Goal: Information Seeking & Learning: Learn about a topic

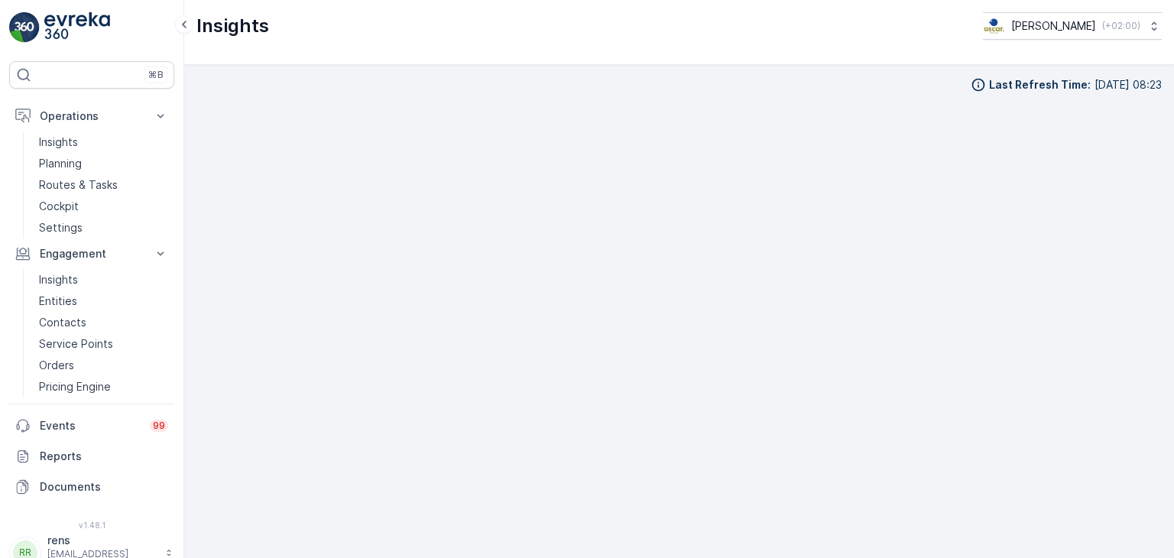
scroll to position [15, 0]
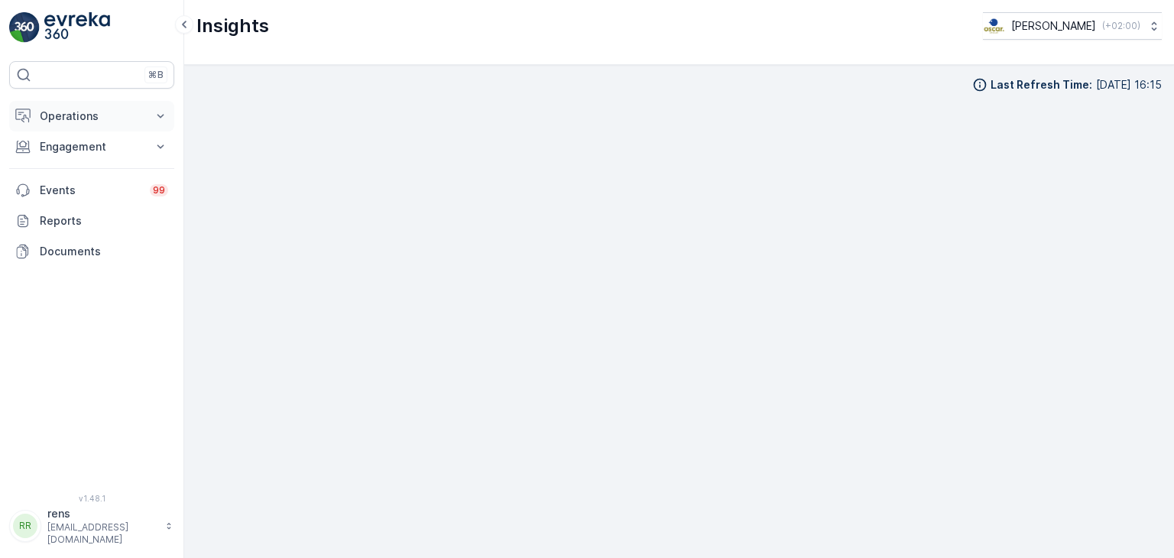
click at [74, 119] on p "Operations" at bounding box center [92, 116] width 104 height 15
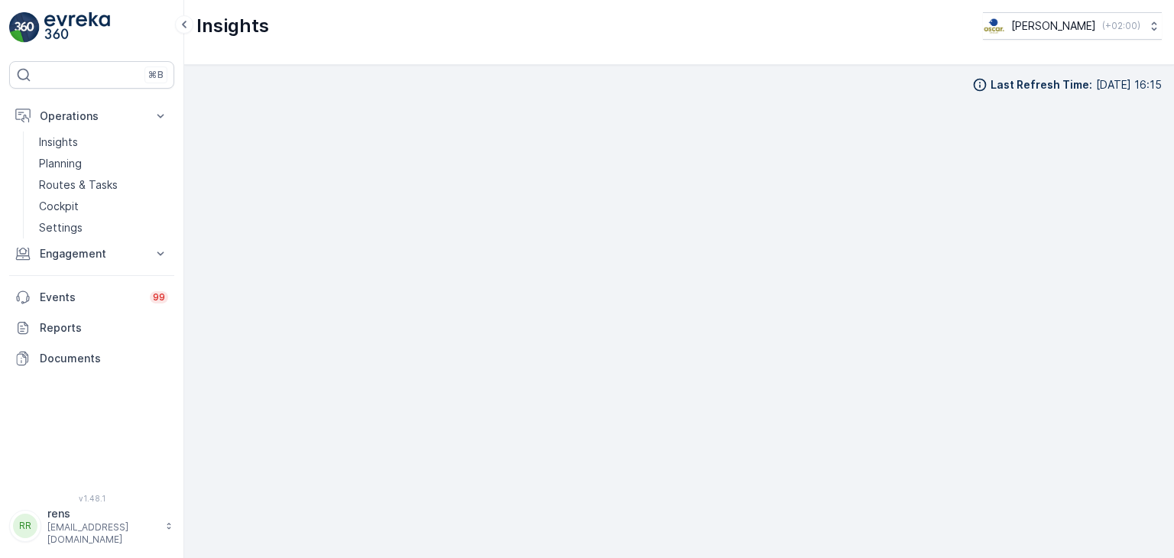
scroll to position [13, 0]
click at [1161, 395] on div "Last Refresh Time : [DATE] 16:15" at bounding box center [679, 311] width 990 height 493
click at [80, 183] on p "Routes & Tasks" at bounding box center [78, 184] width 79 height 15
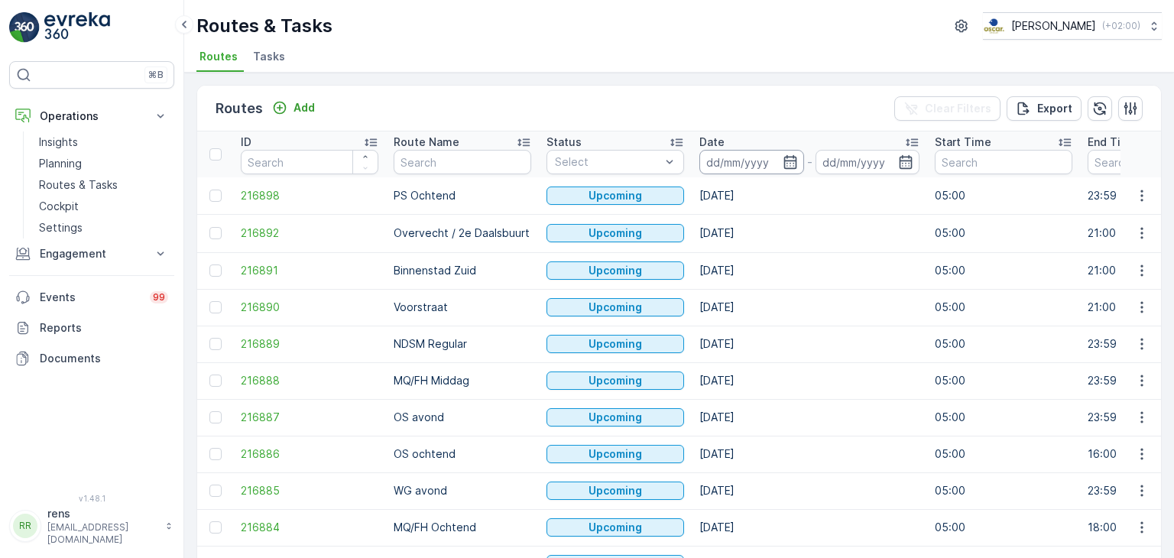
click at [758, 163] on input at bounding box center [752, 162] width 105 height 24
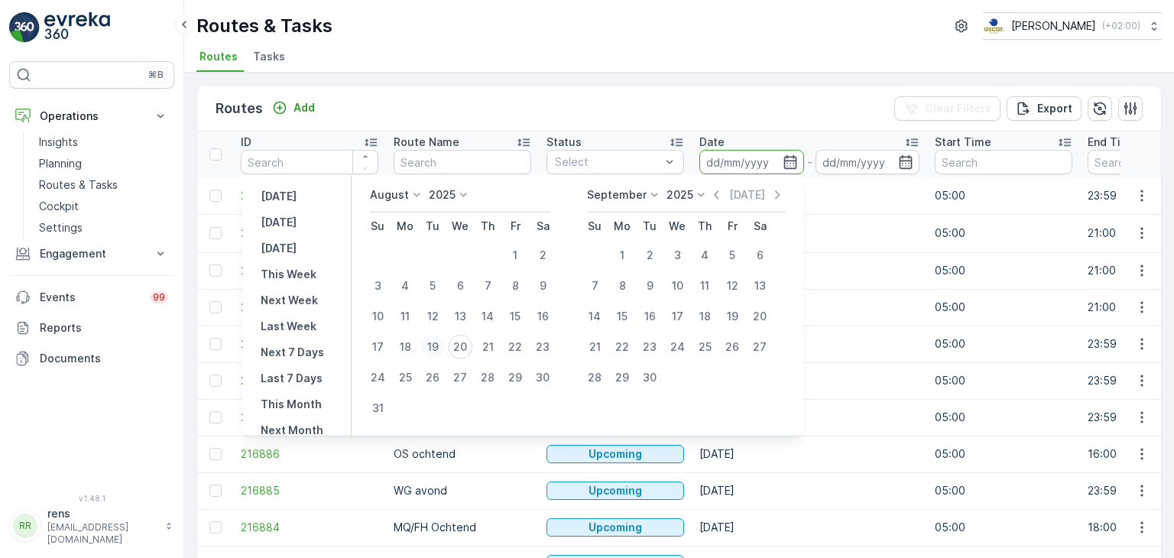
click at [445, 346] on div "19" at bounding box center [432, 347] width 24 height 24
type input "[DATE]"
click at [443, 345] on div "19" at bounding box center [432, 347] width 24 height 24
type input "[DATE]"
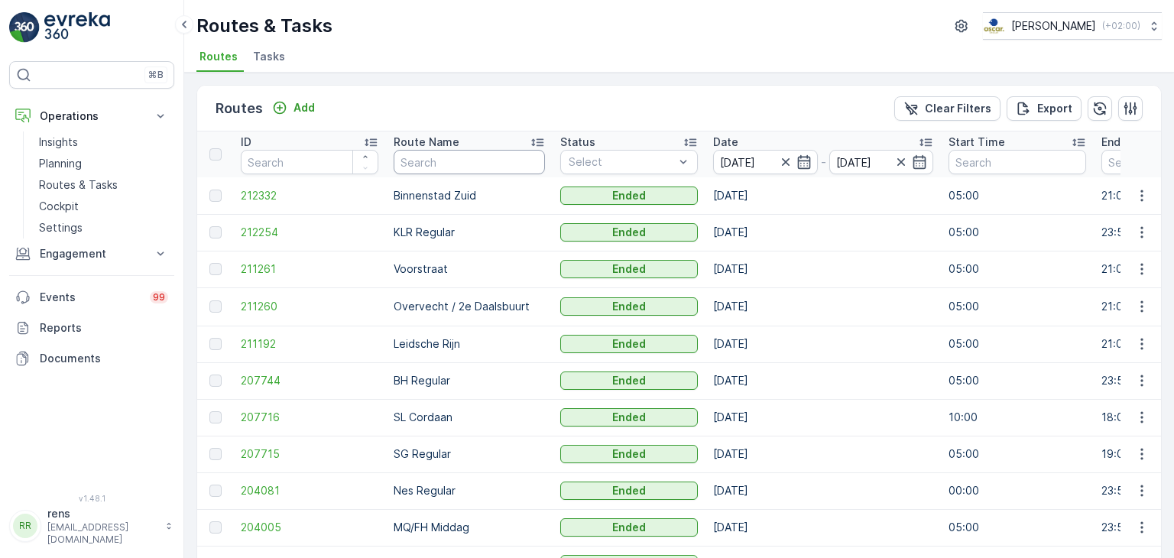
click at [482, 168] on input "text" at bounding box center [469, 162] width 151 height 24
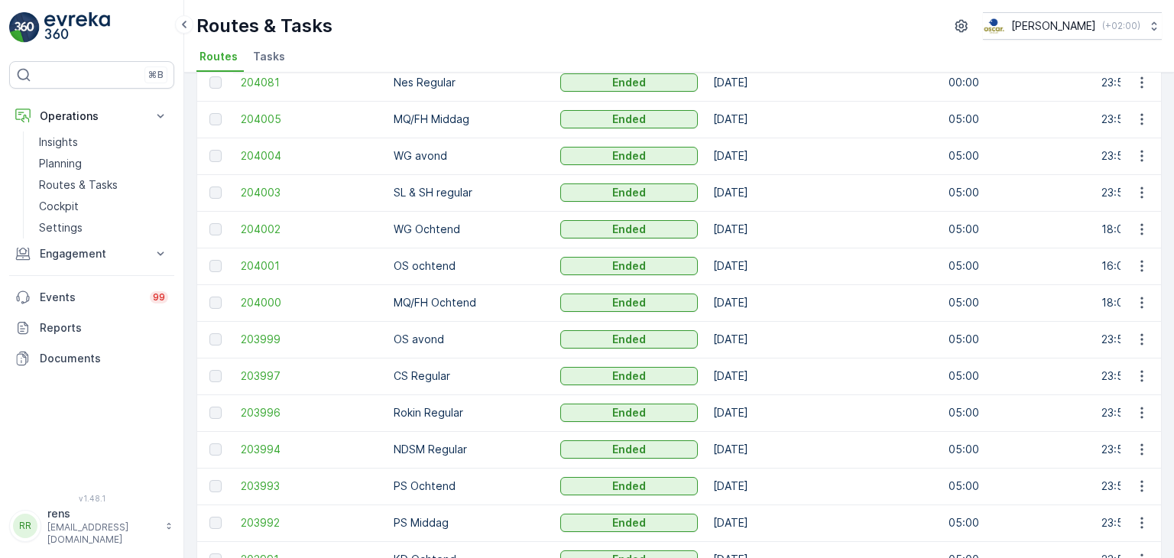
scroll to position [332, 0]
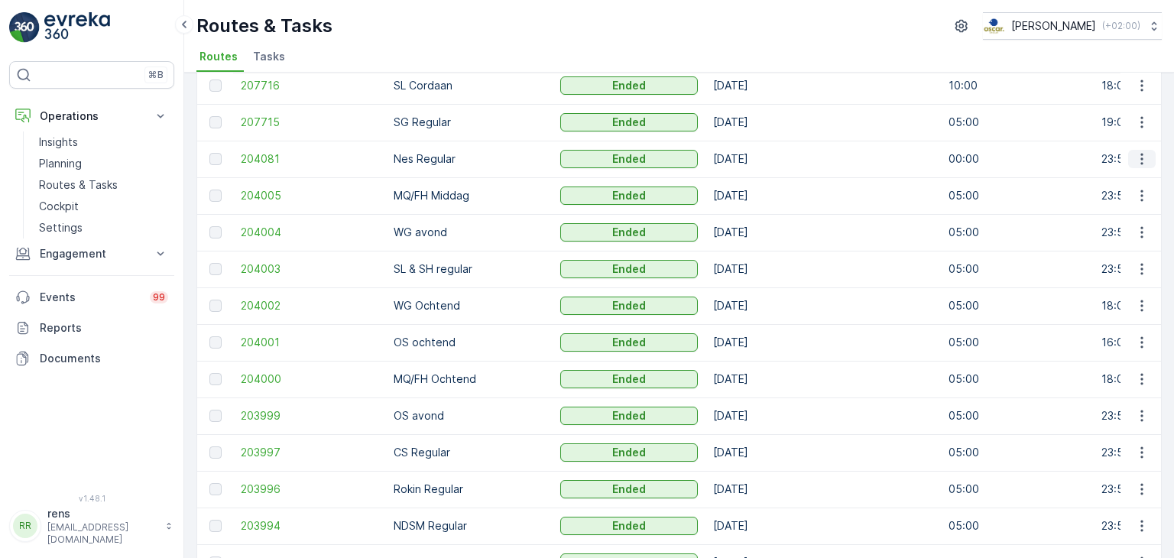
click at [1141, 158] on icon "button" at bounding box center [1142, 158] width 15 height 15
click at [1097, 181] on span "See More Details" at bounding box center [1106, 180] width 89 height 15
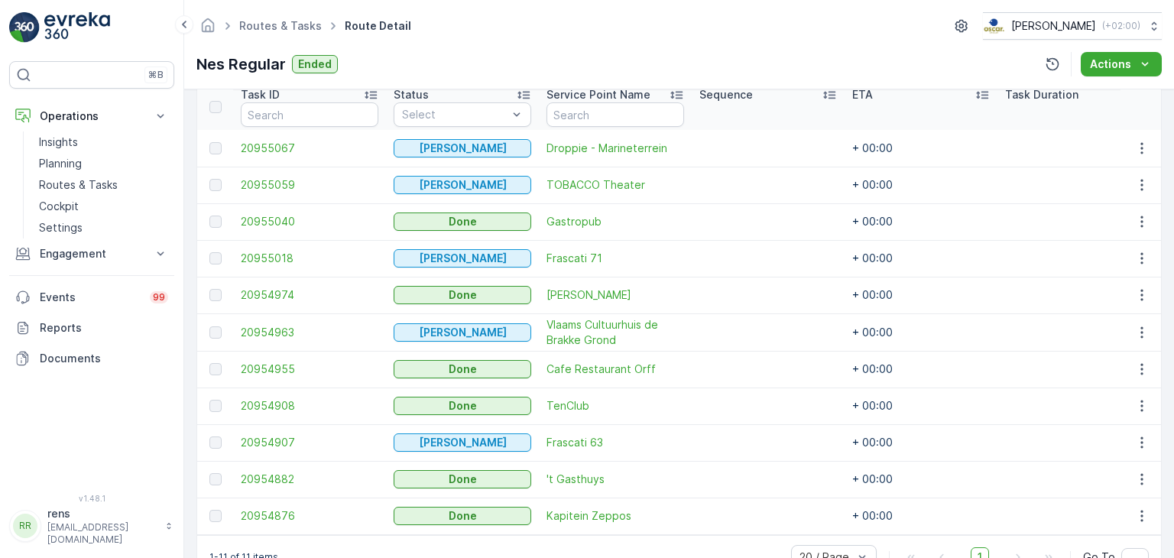
scroll to position [392, 0]
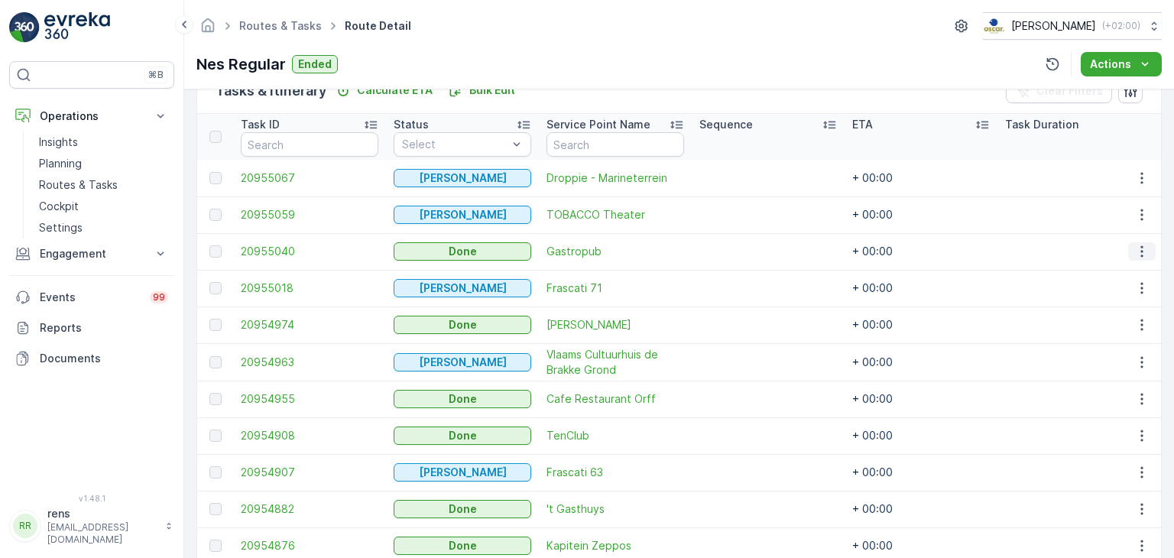
click at [1135, 255] on icon "button" at bounding box center [1142, 251] width 15 height 15
click at [1101, 276] on span "See More Details" at bounding box center [1124, 273] width 89 height 15
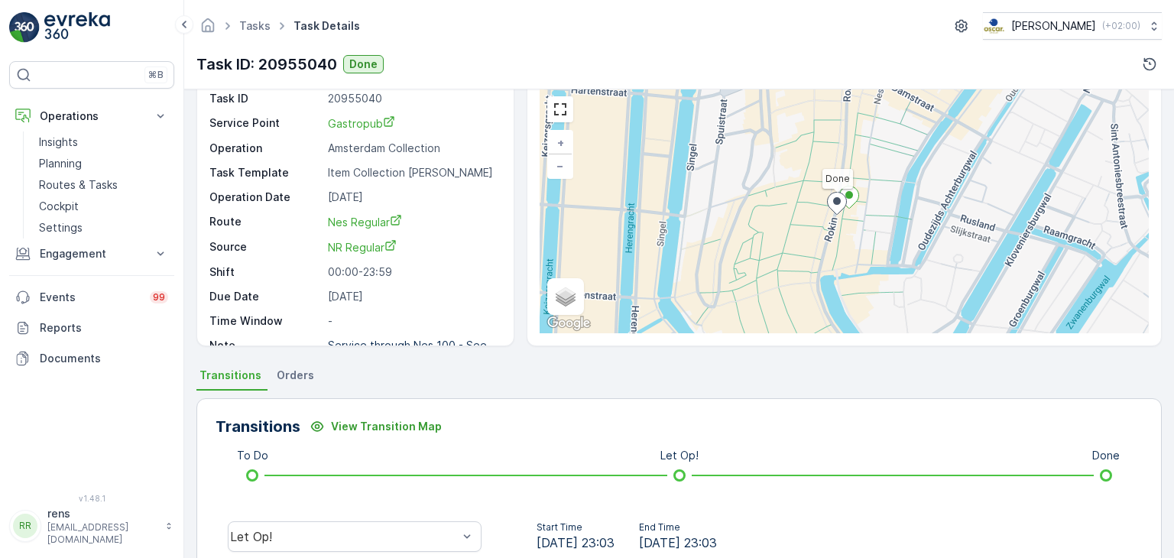
scroll to position [328, 0]
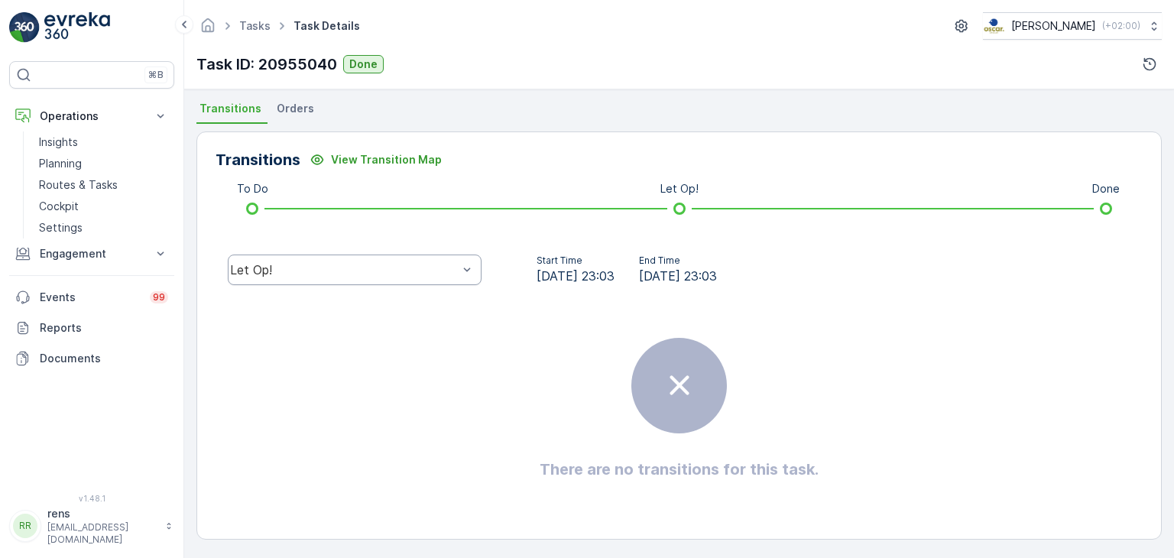
click at [336, 270] on div "Let Op!" at bounding box center [344, 270] width 228 height 14
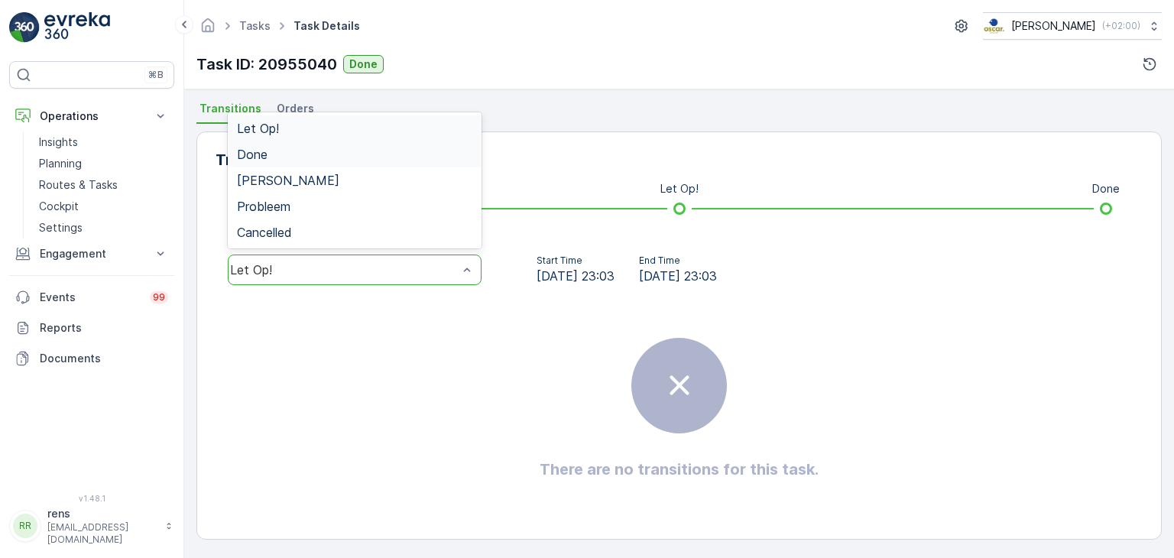
click at [285, 148] on div "Done" at bounding box center [354, 155] width 235 height 14
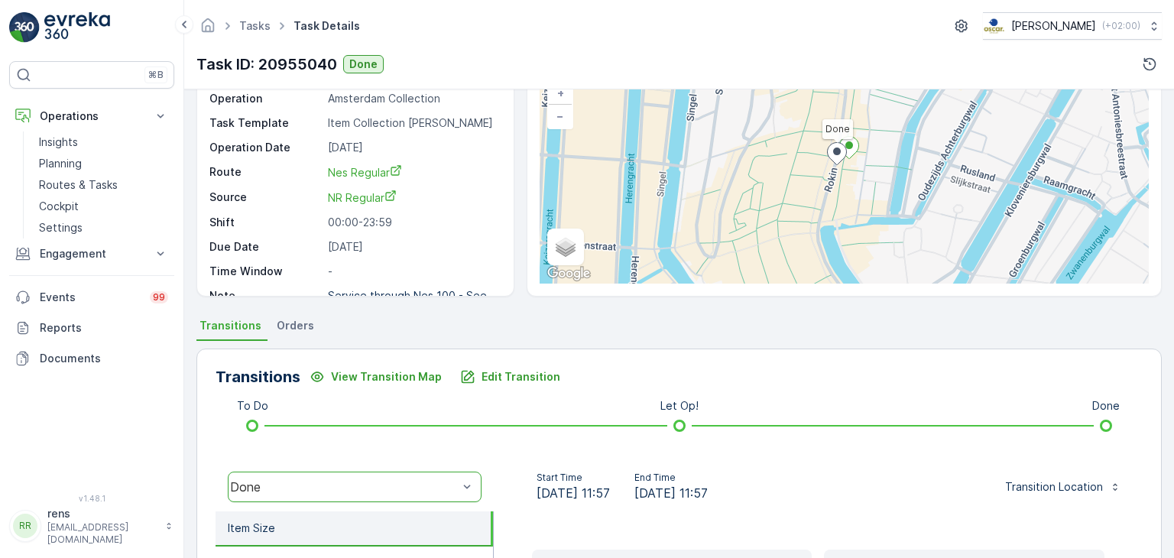
scroll to position [0, 0]
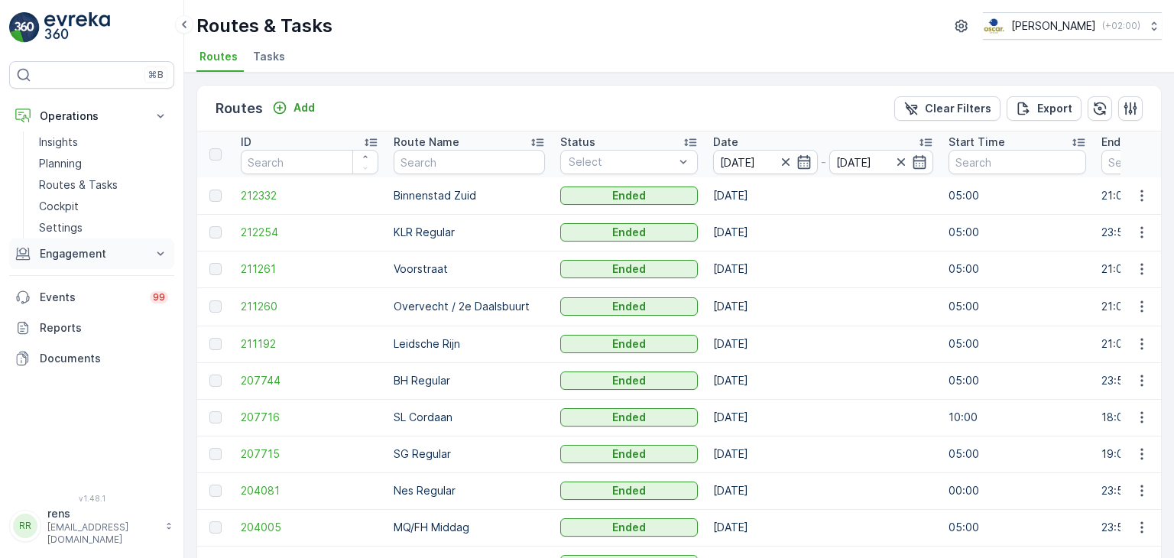
click at [64, 259] on p "Engagement" at bounding box center [92, 253] width 104 height 15
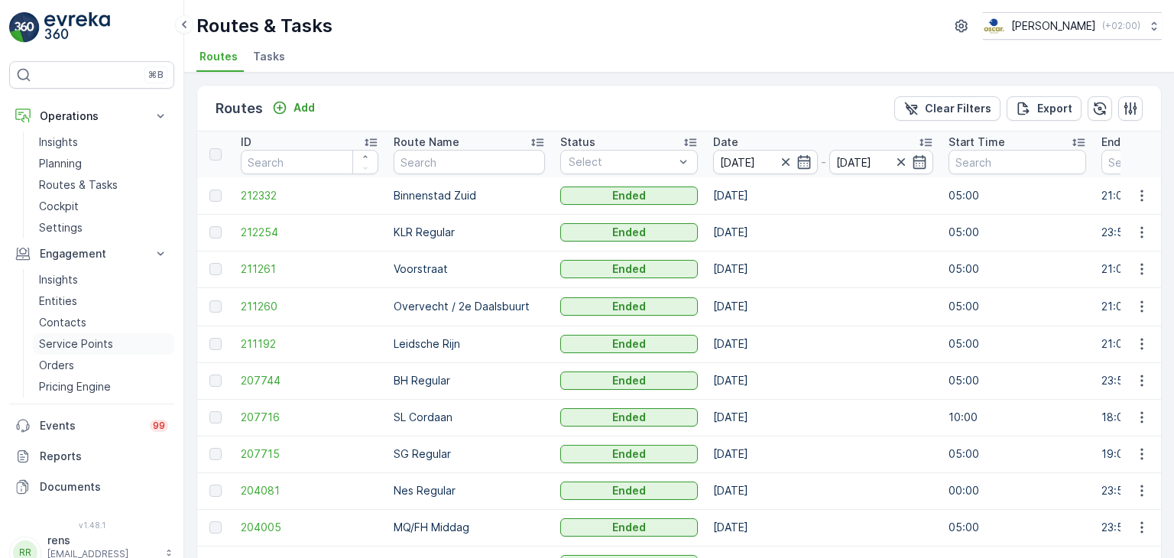
click at [87, 344] on p "Service Points" at bounding box center [76, 343] width 74 height 15
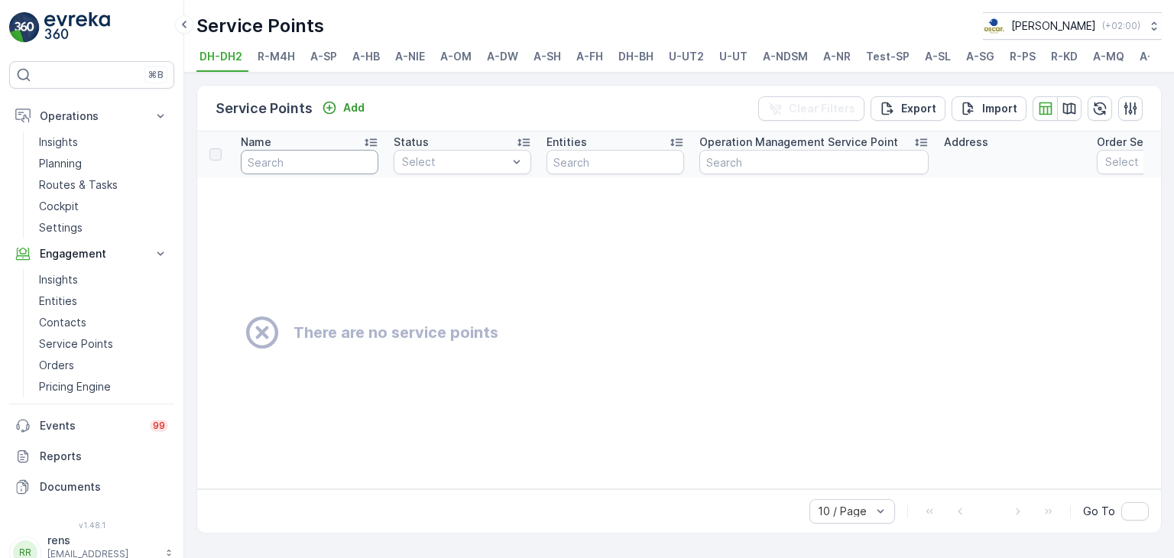
click at [321, 169] on input "text" at bounding box center [310, 162] width 138 height 24
click at [472, 168] on div at bounding box center [455, 162] width 109 height 12
click at [293, 167] on input "text" at bounding box center [310, 162] width 138 height 24
click at [844, 60] on span "A-NR" at bounding box center [837, 56] width 28 height 15
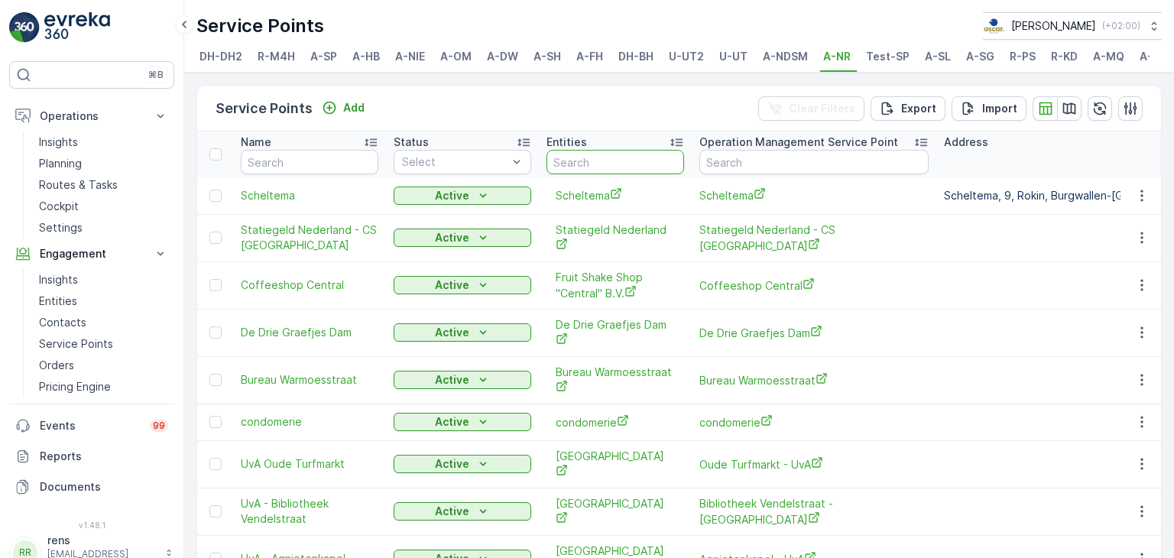
click at [596, 157] on input "text" at bounding box center [616, 162] width 138 height 24
type input "gast"
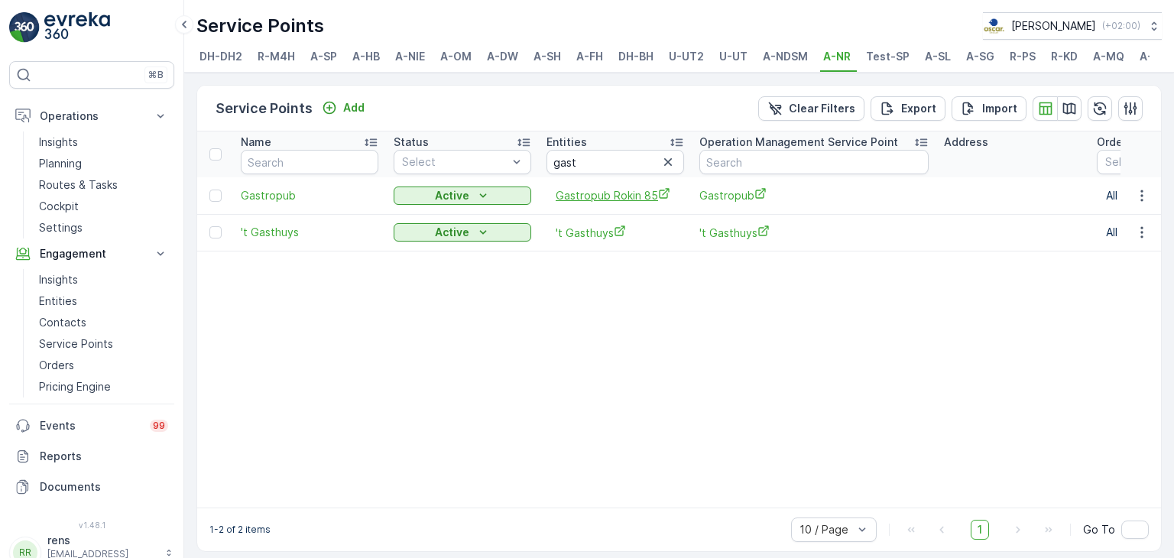
click at [593, 203] on span "Gastropub Rokin 85" at bounding box center [615, 195] width 119 height 16
click at [1135, 203] on icon "button" at bounding box center [1142, 195] width 15 height 15
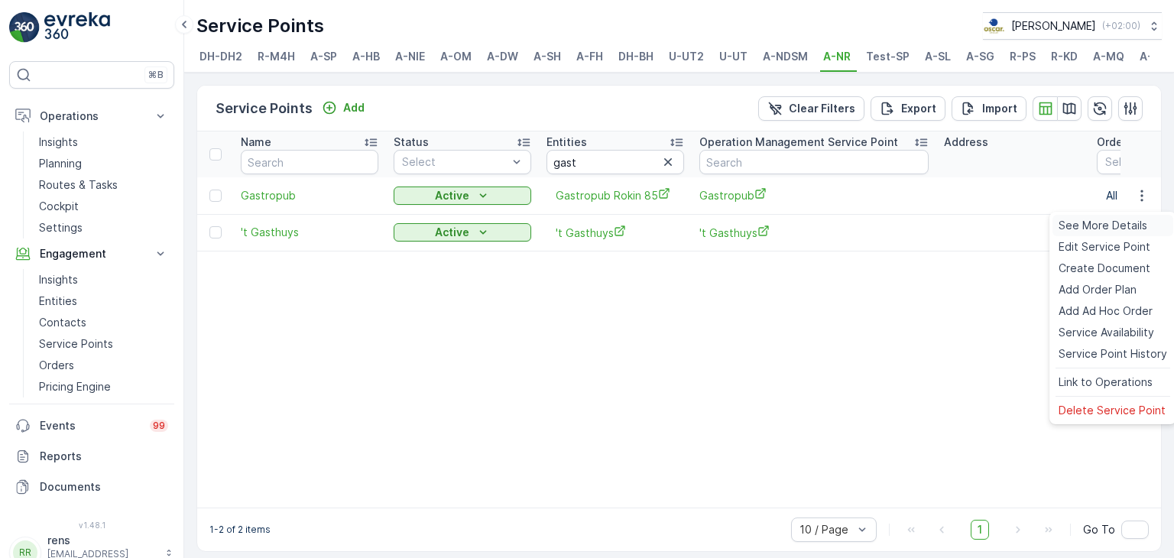
click at [1103, 224] on span "See More Details" at bounding box center [1103, 225] width 89 height 15
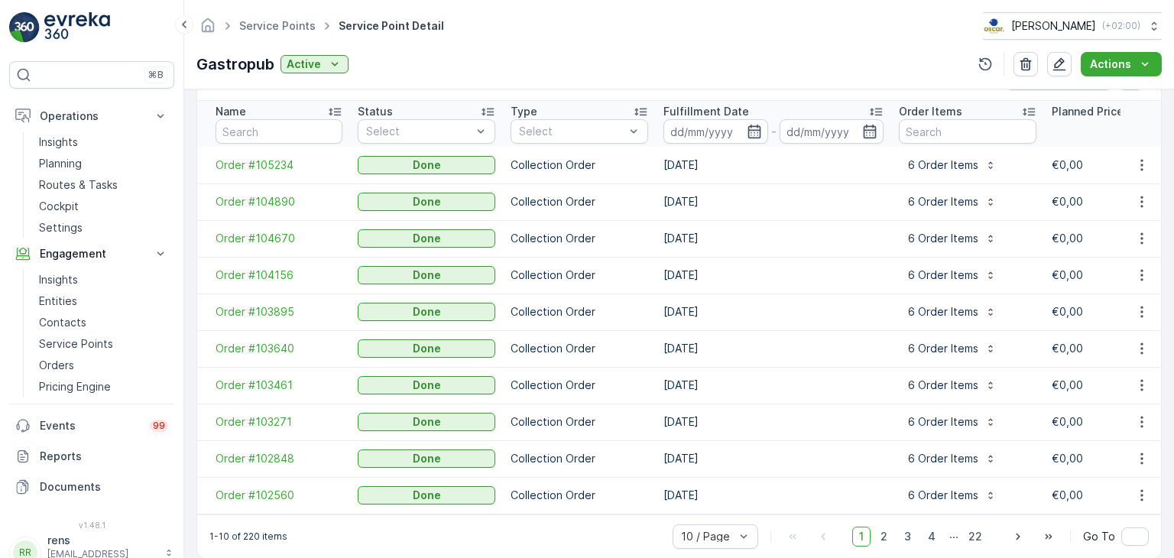
scroll to position [488, 0]
click at [1140, 161] on icon "button" at bounding box center [1142, 164] width 15 height 15
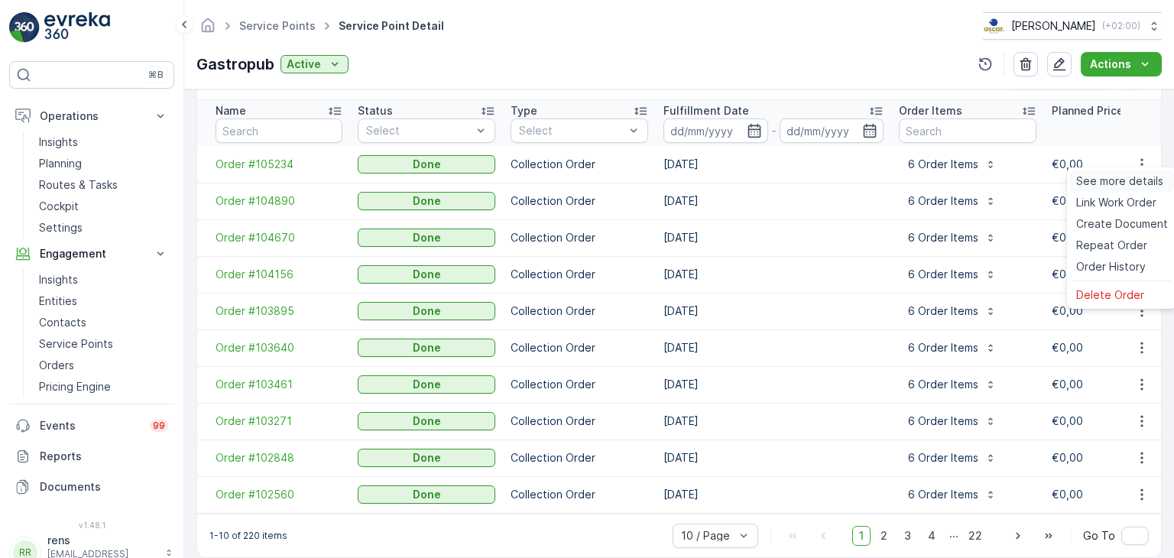
click at [1115, 185] on span "See more details" at bounding box center [1119, 181] width 87 height 15
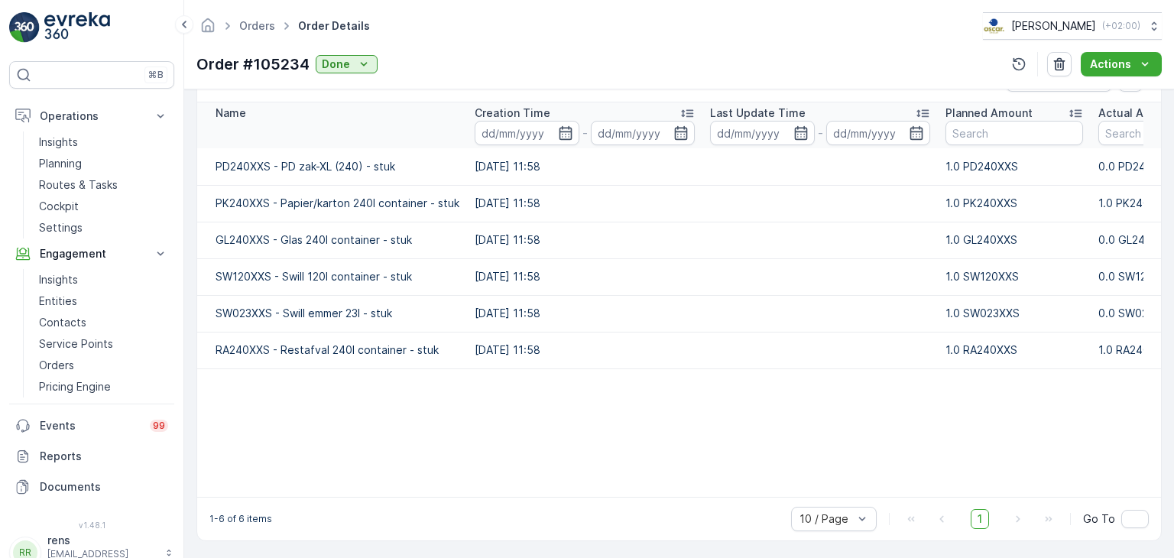
scroll to position [413, 0]
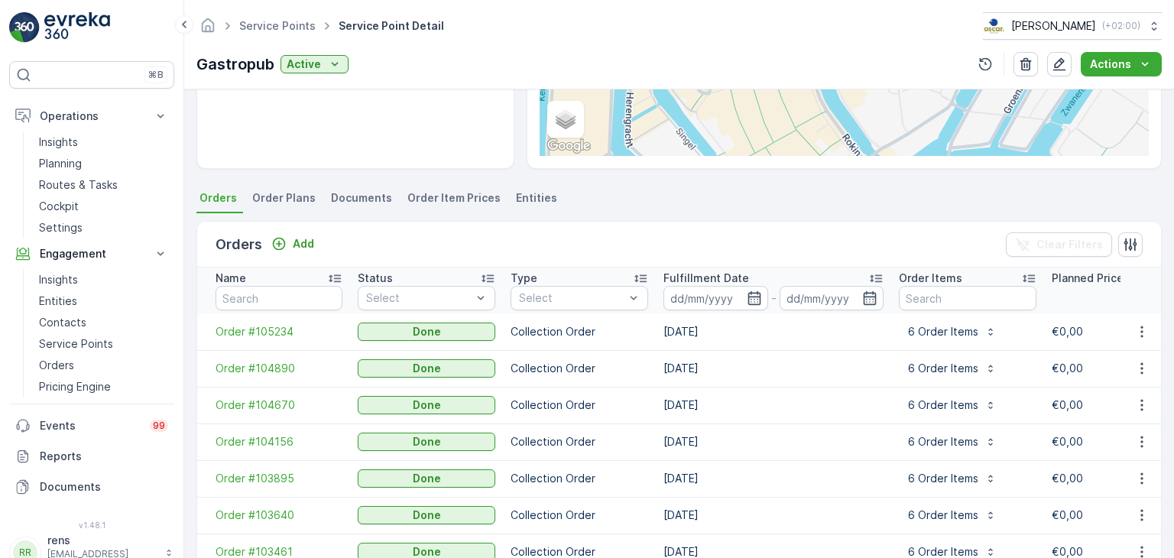
scroll to position [488, 0]
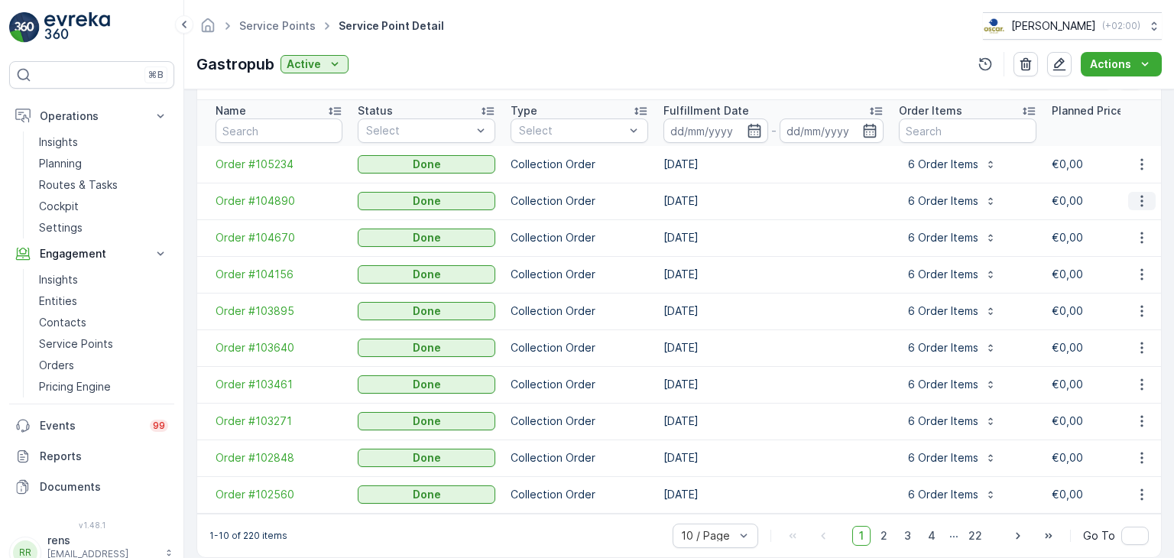
click at [1135, 193] on icon "button" at bounding box center [1142, 200] width 15 height 15
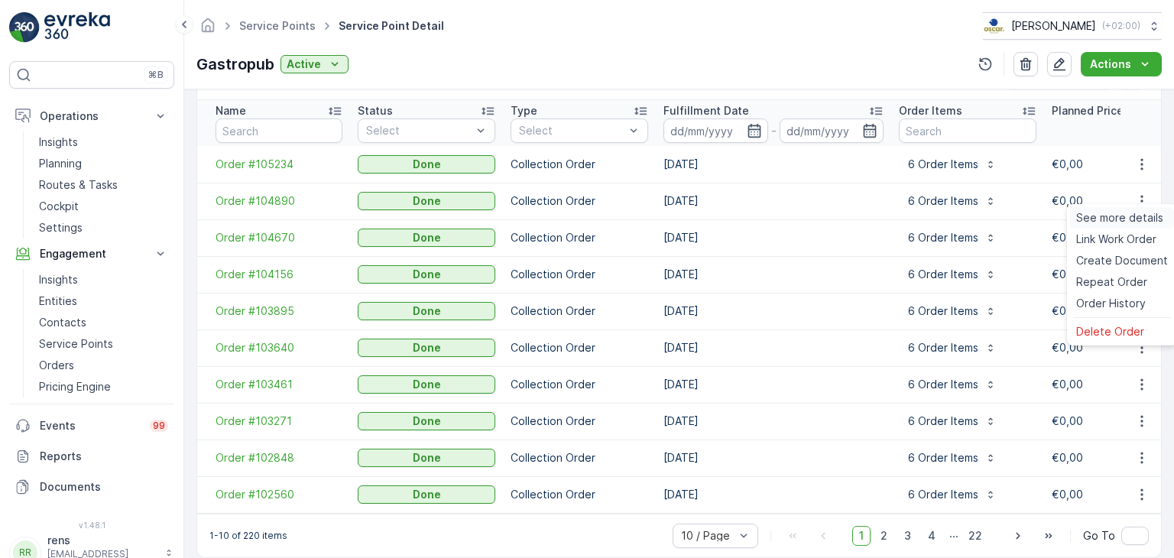
click at [1108, 217] on span "See more details" at bounding box center [1119, 217] width 87 height 15
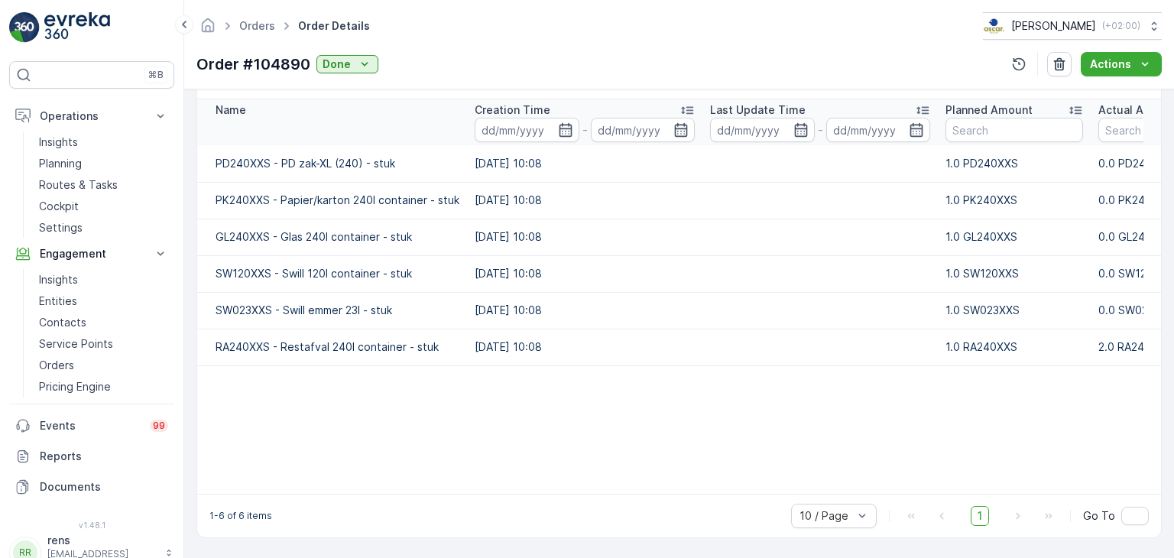
scroll to position [413, 0]
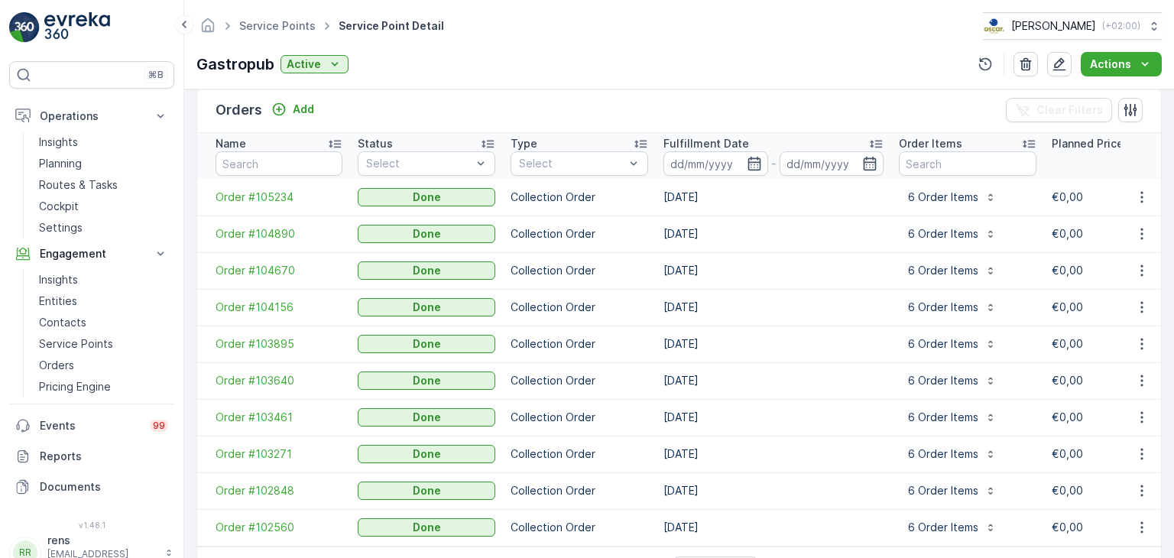
scroll to position [459, 0]
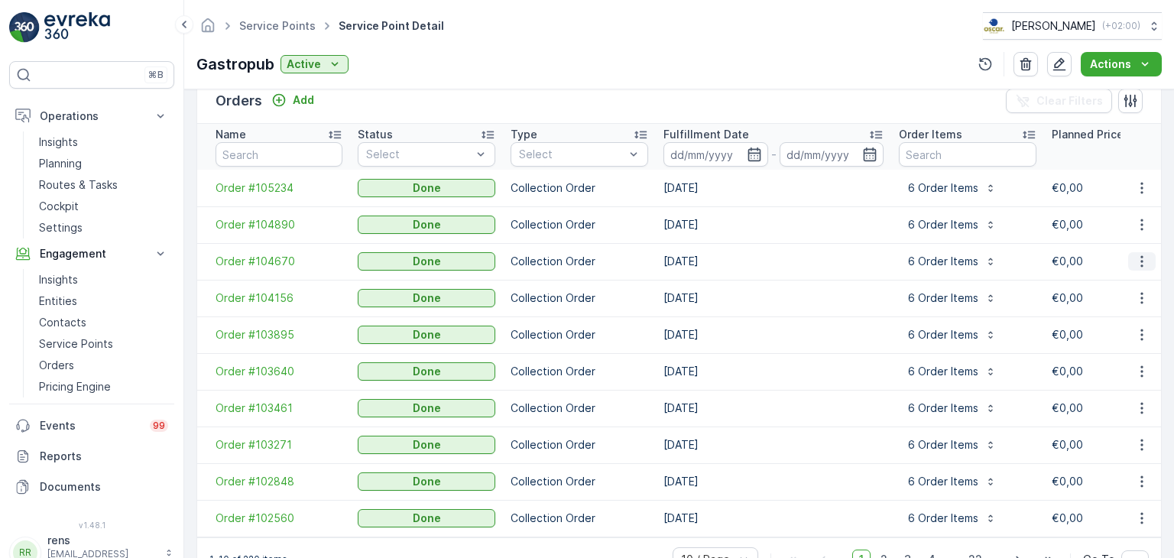
click at [1129, 261] on button "button" at bounding box center [1142, 261] width 28 height 18
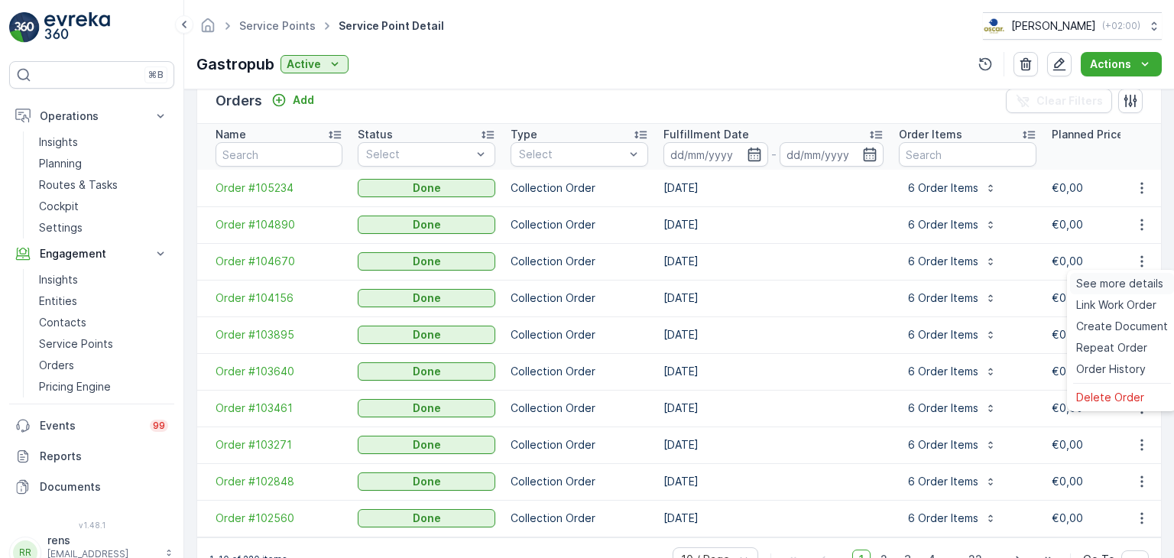
click at [1096, 280] on span "See more details" at bounding box center [1119, 283] width 87 height 15
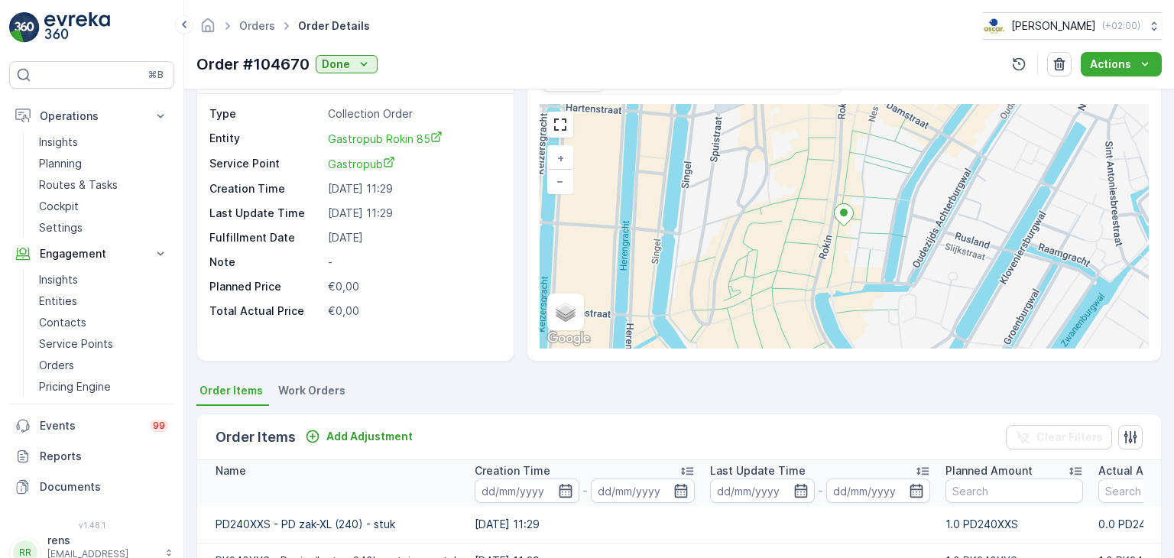
scroll to position [413, 0]
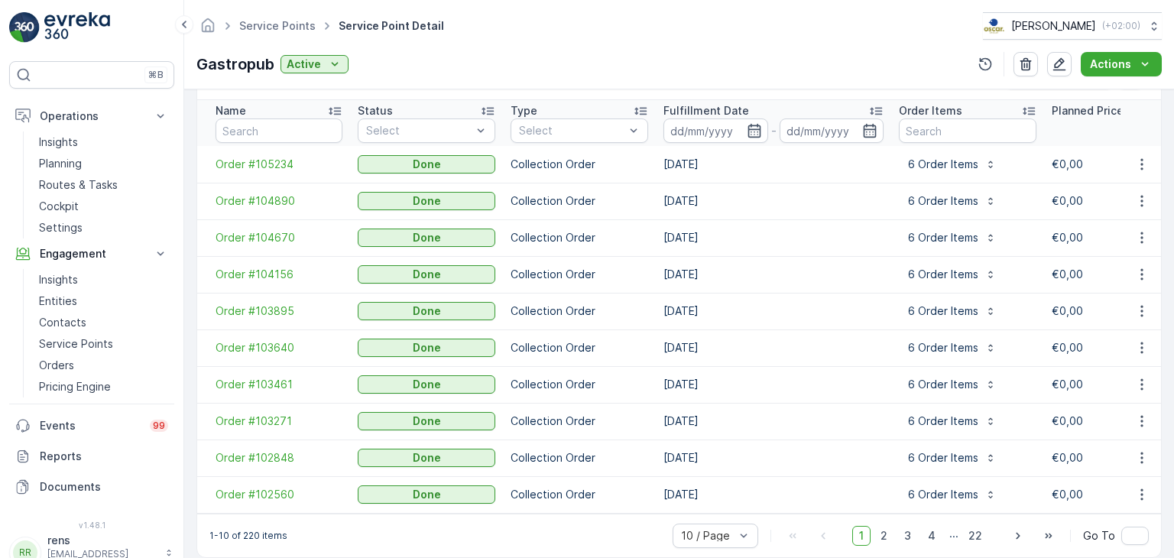
scroll to position [488, 0]
click at [1135, 304] on icon "button" at bounding box center [1142, 311] width 15 height 15
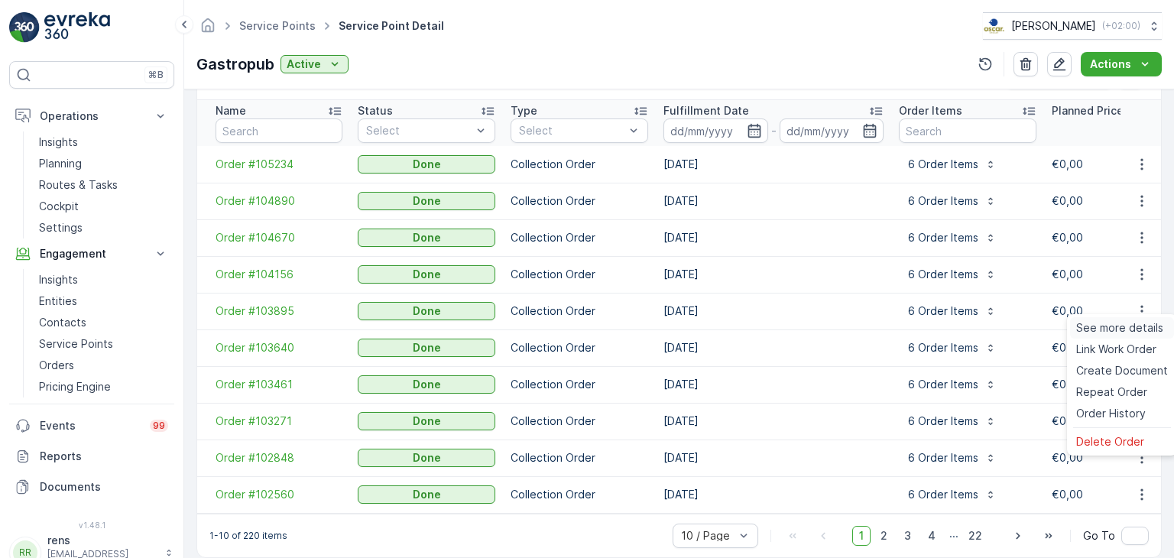
click at [1128, 326] on span "See more details" at bounding box center [1119, 327] width 87 height 15
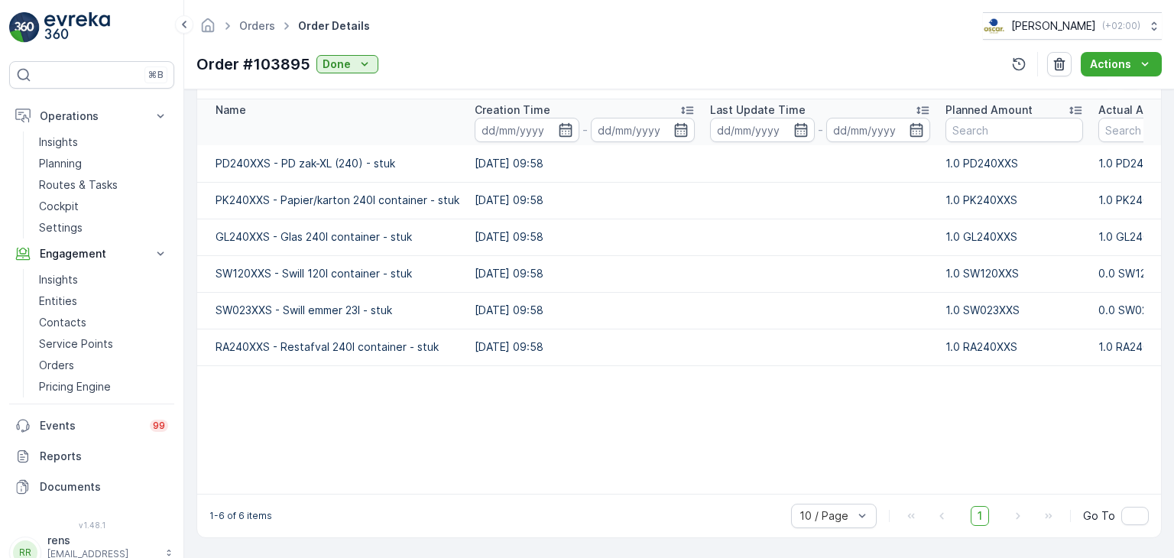
scroll to position [333, 0]
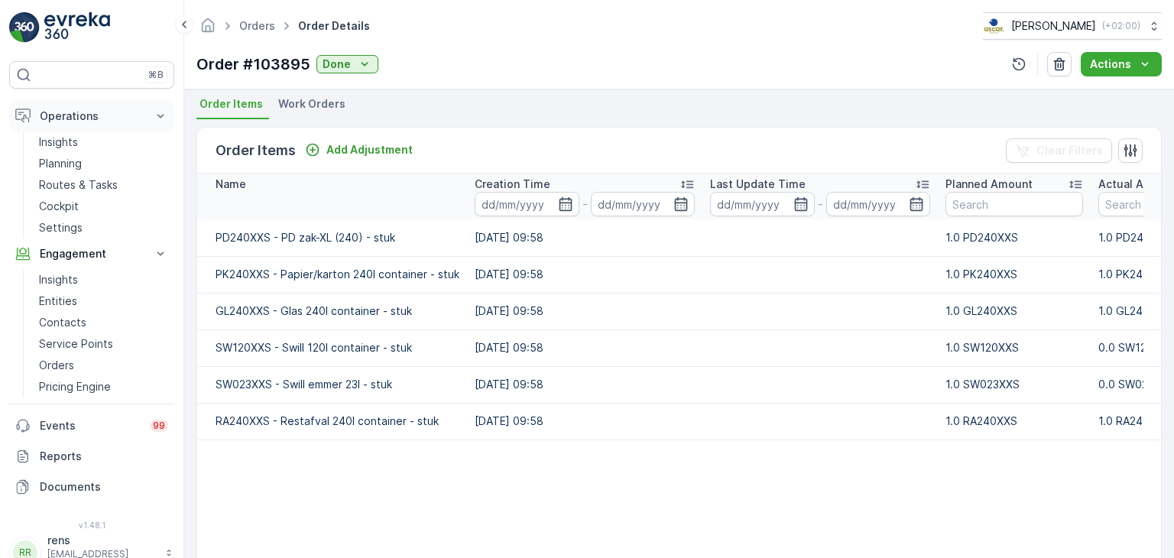
click at [160, 113] on icon at bounding box center [160, 116] width 15 height 15
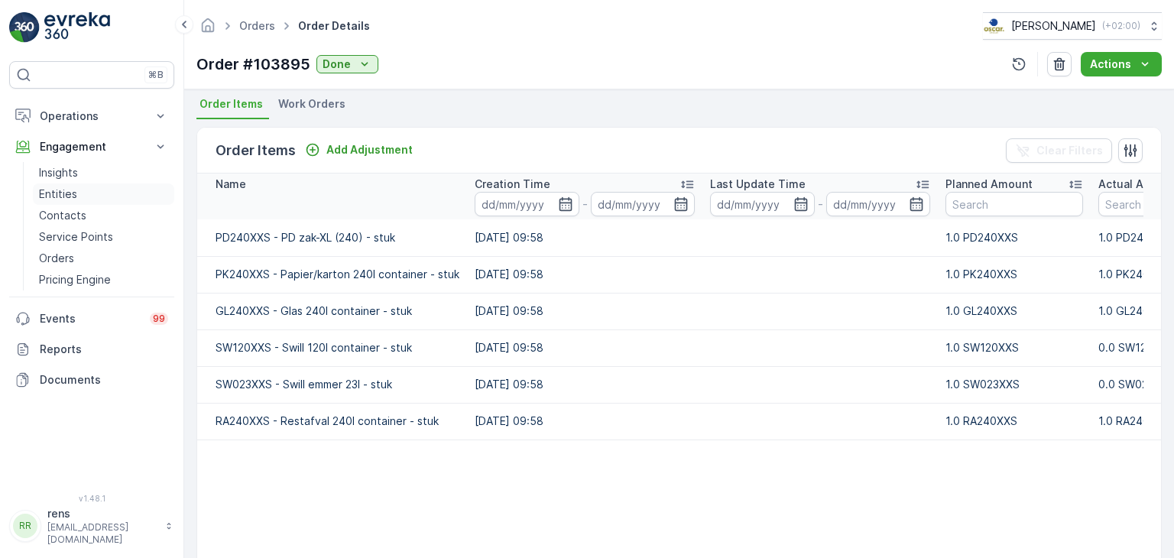
click at [59, 196] on p "Entities" at bounding box center [58, 194] width 38 height 15
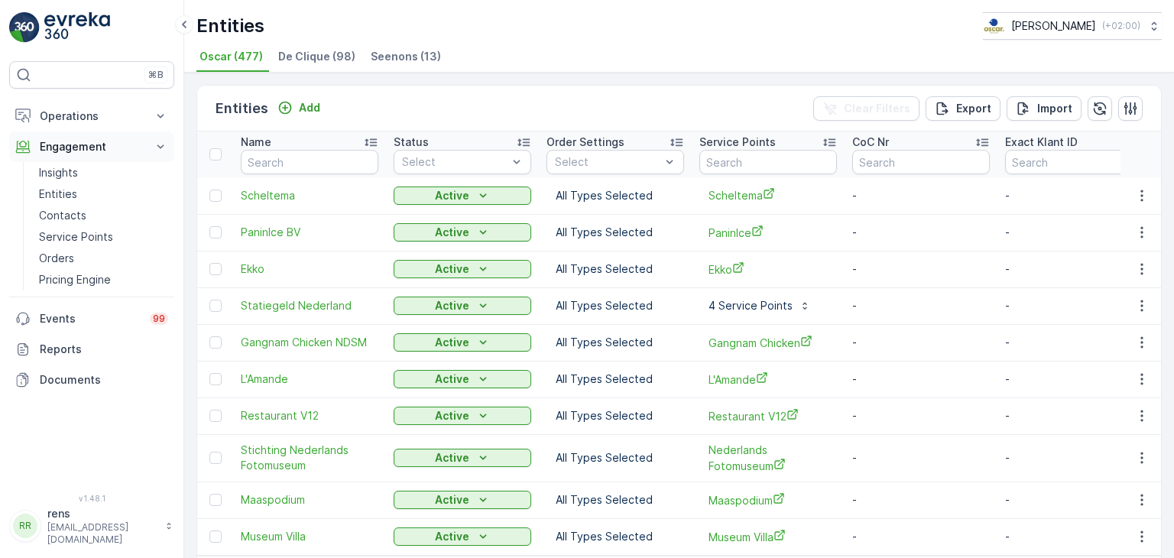
click at [161, 150] on icon at bounding box center [160, 146] width 15 height 15
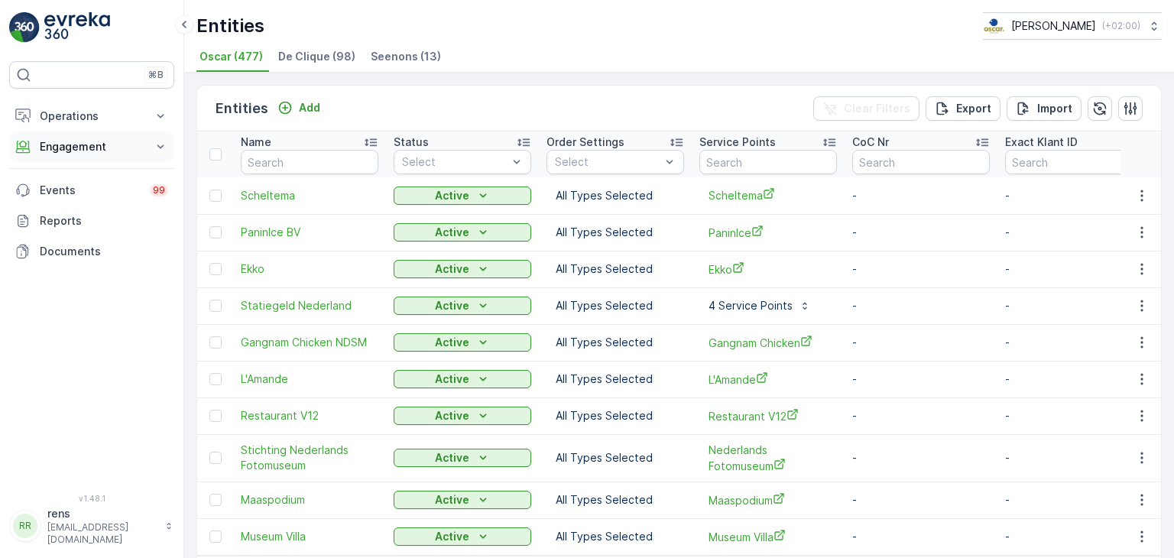
click at [161, 150] on icon at bounding box center [160, 146] width 15 height 15
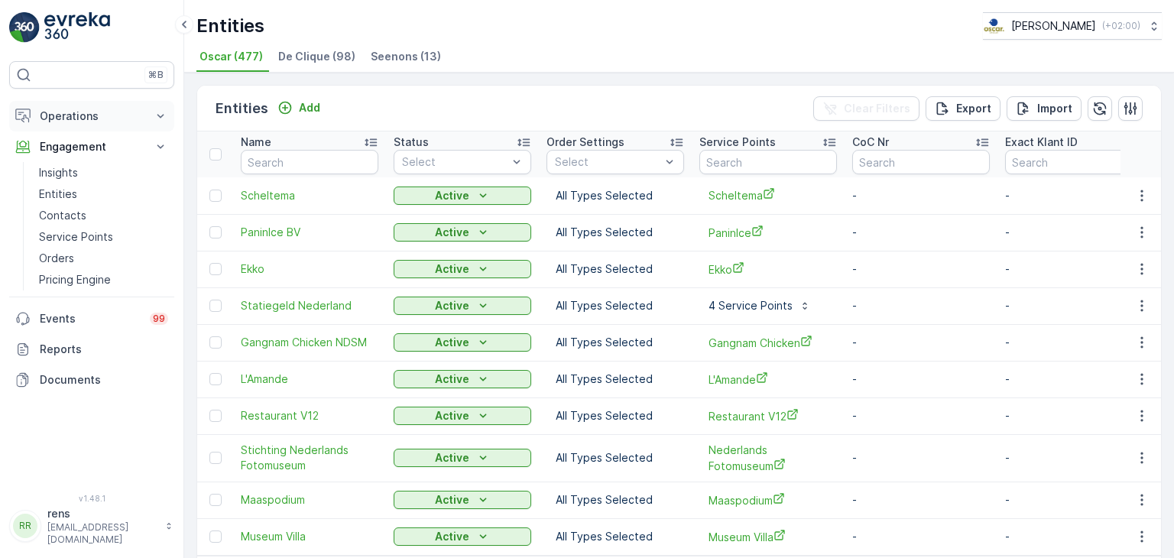
click at [162, 119] on icon at bounding box center [160, 116] width 15 height 15
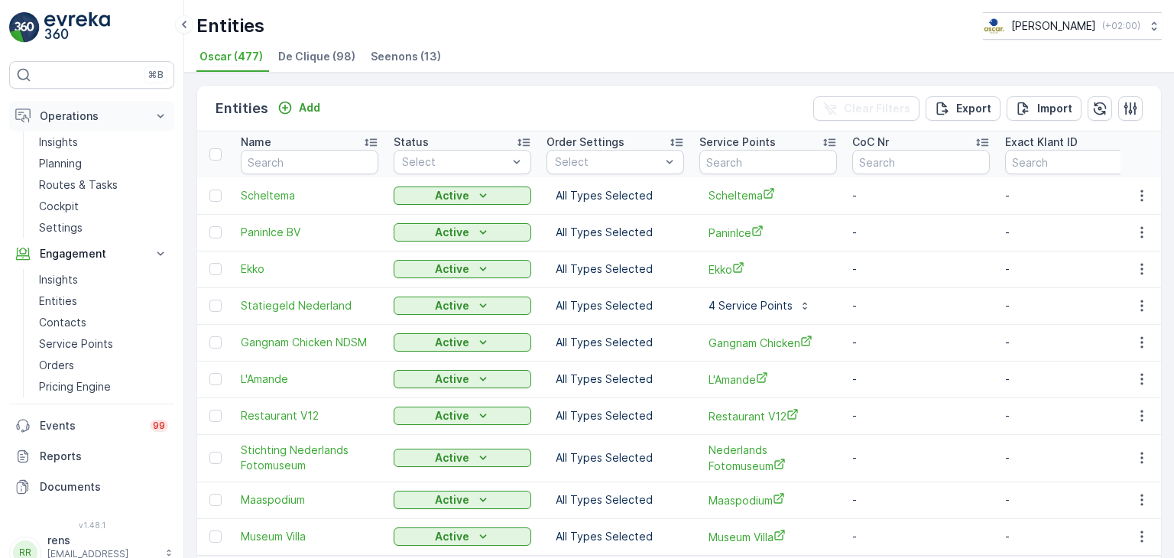
click at [164, 115] on icon at bounding box center [160, 116] width 15 height 15
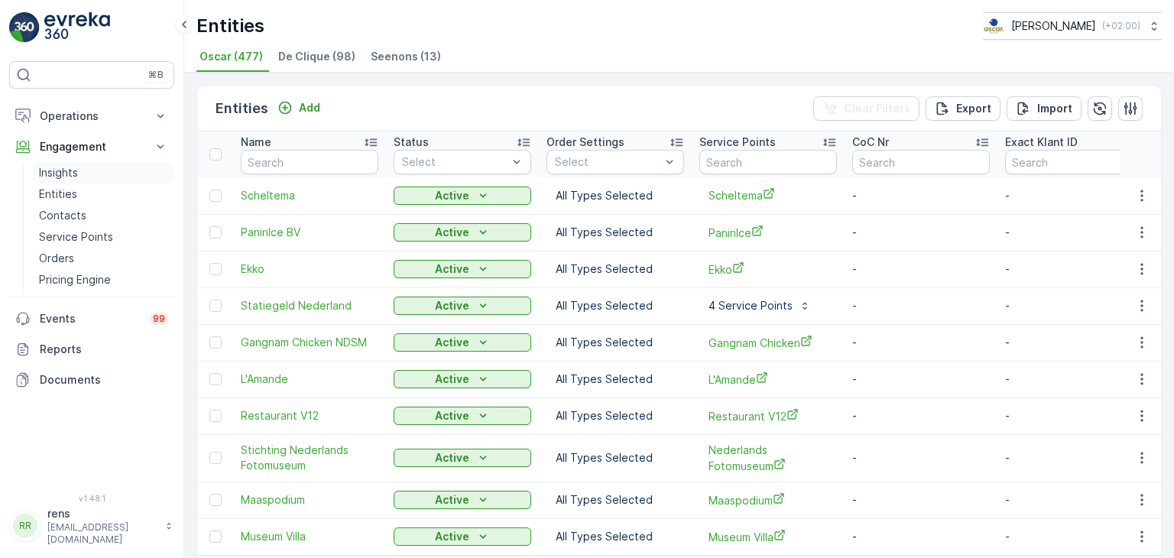
click at [73, 168] on p "Insights" at bounding box center [58, 172] width 39 height 15
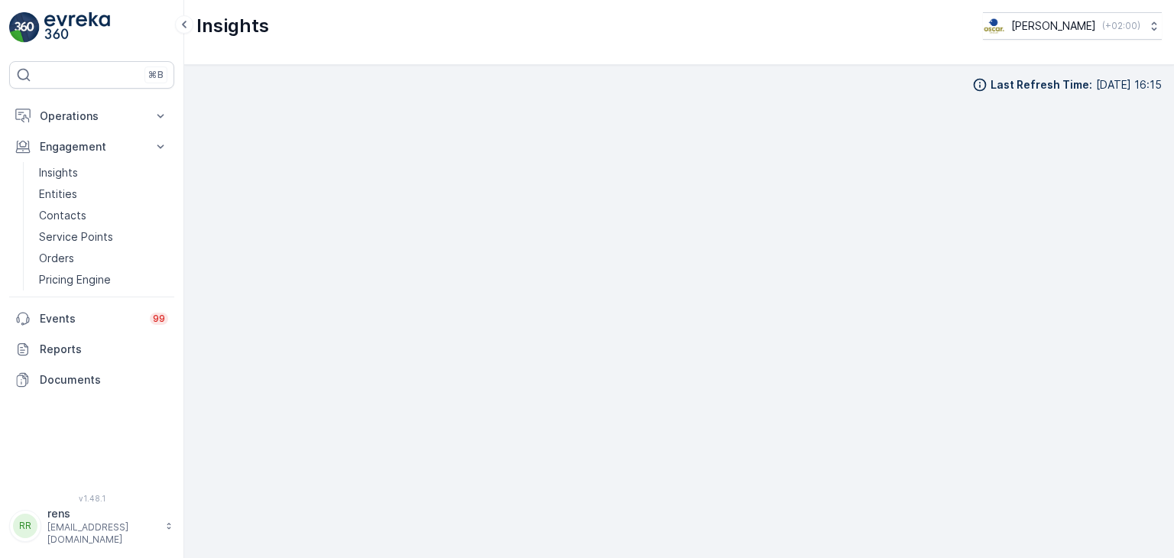
scroll to position [15, 0]
